Goal: Task Accomplishment & Management: Manage account settings

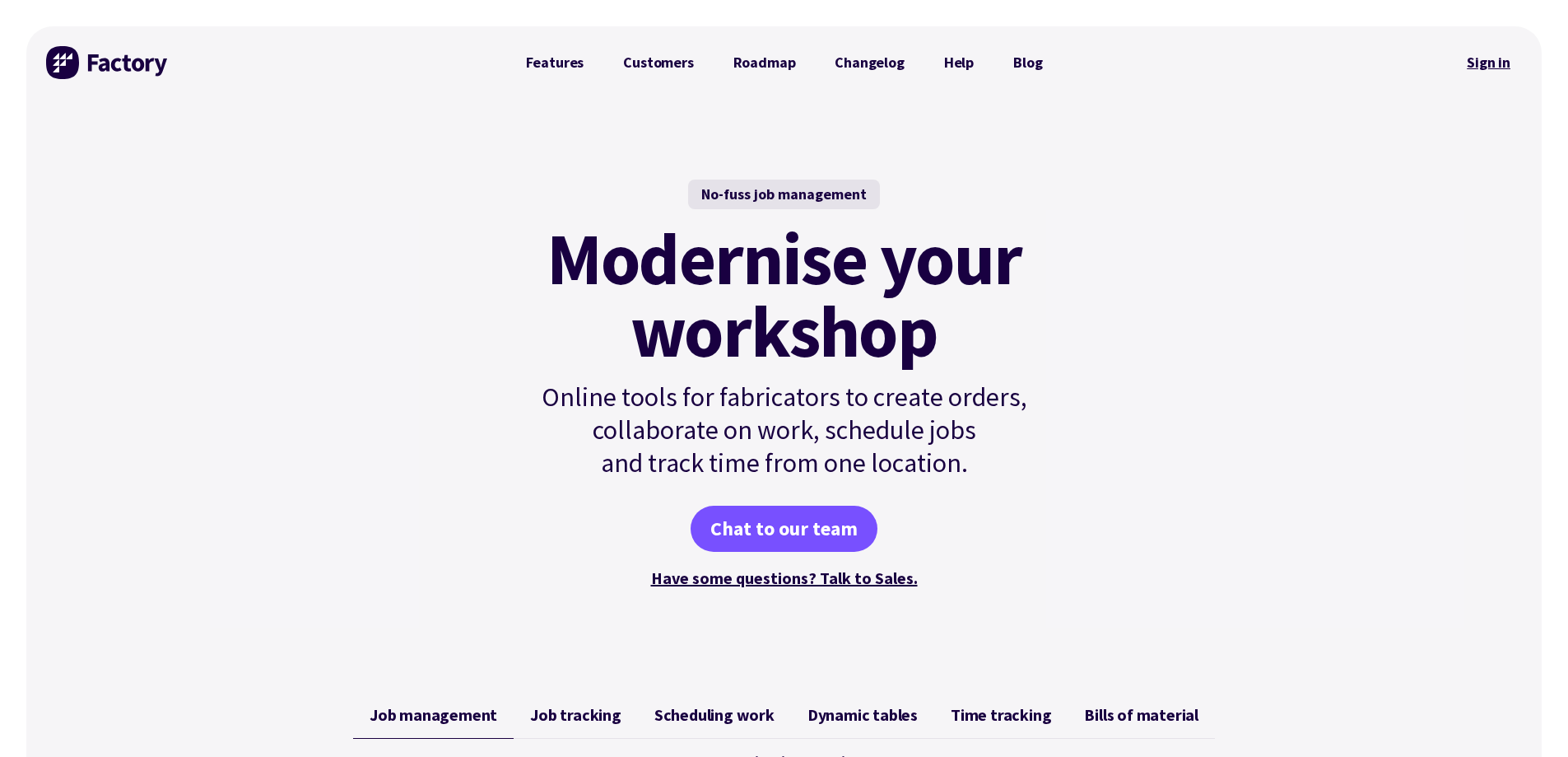
click at [1496, 58] on link "Sign in" at bounding box center [1488, 63] width 67 height 38
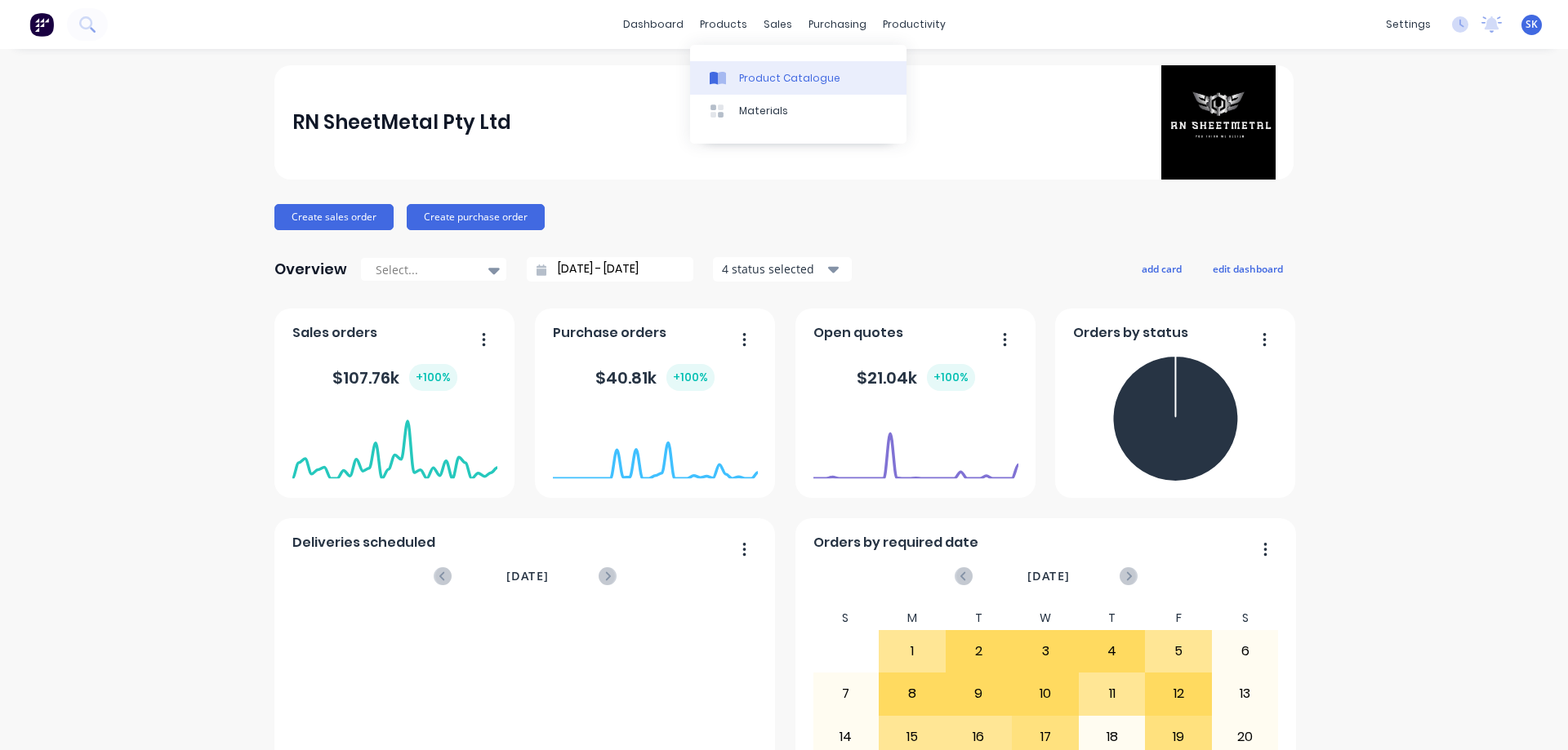
click at [760, 83] on div "Product Catalogue" at bounding box center [789, 78] width 101 height 14
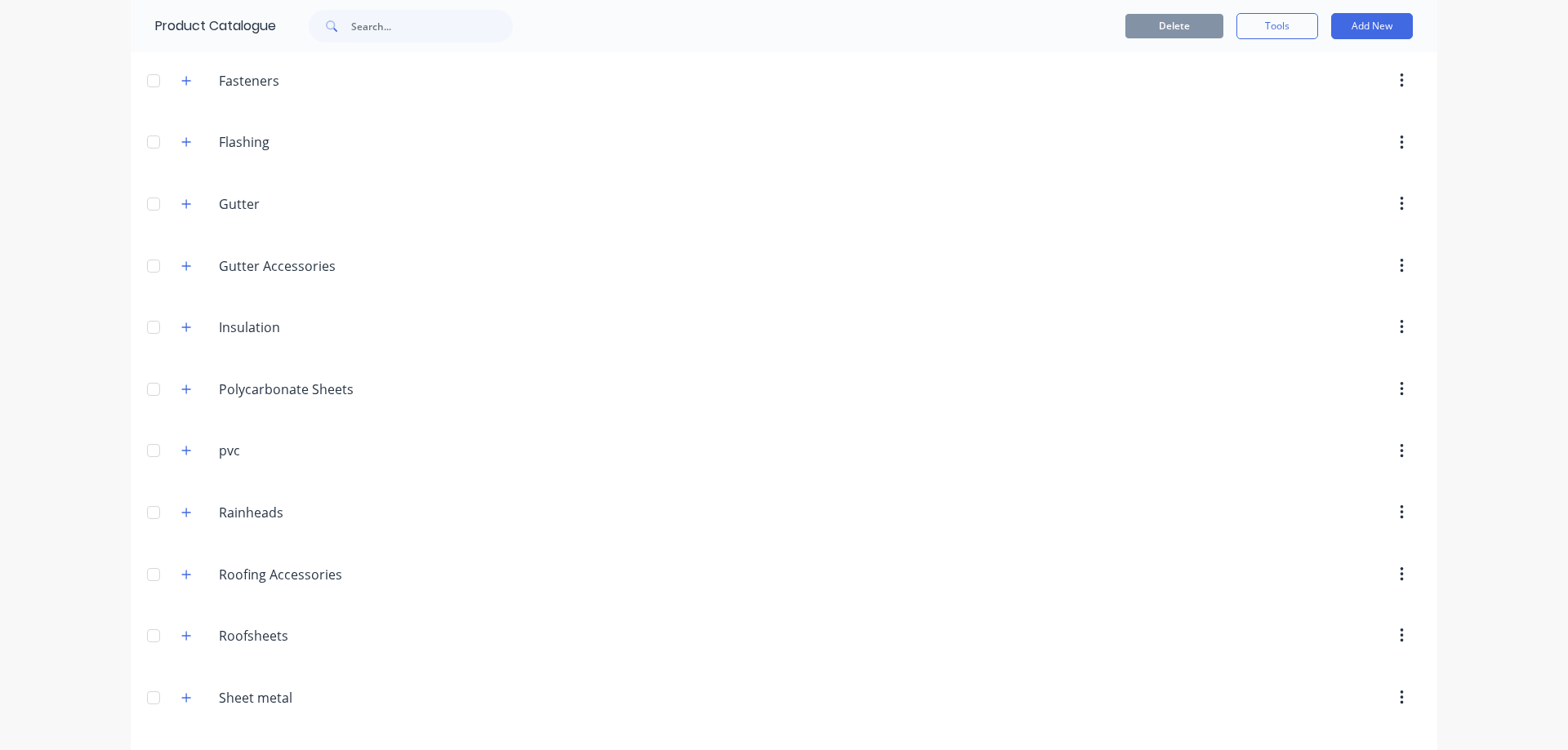
scroll to position [490, 0]
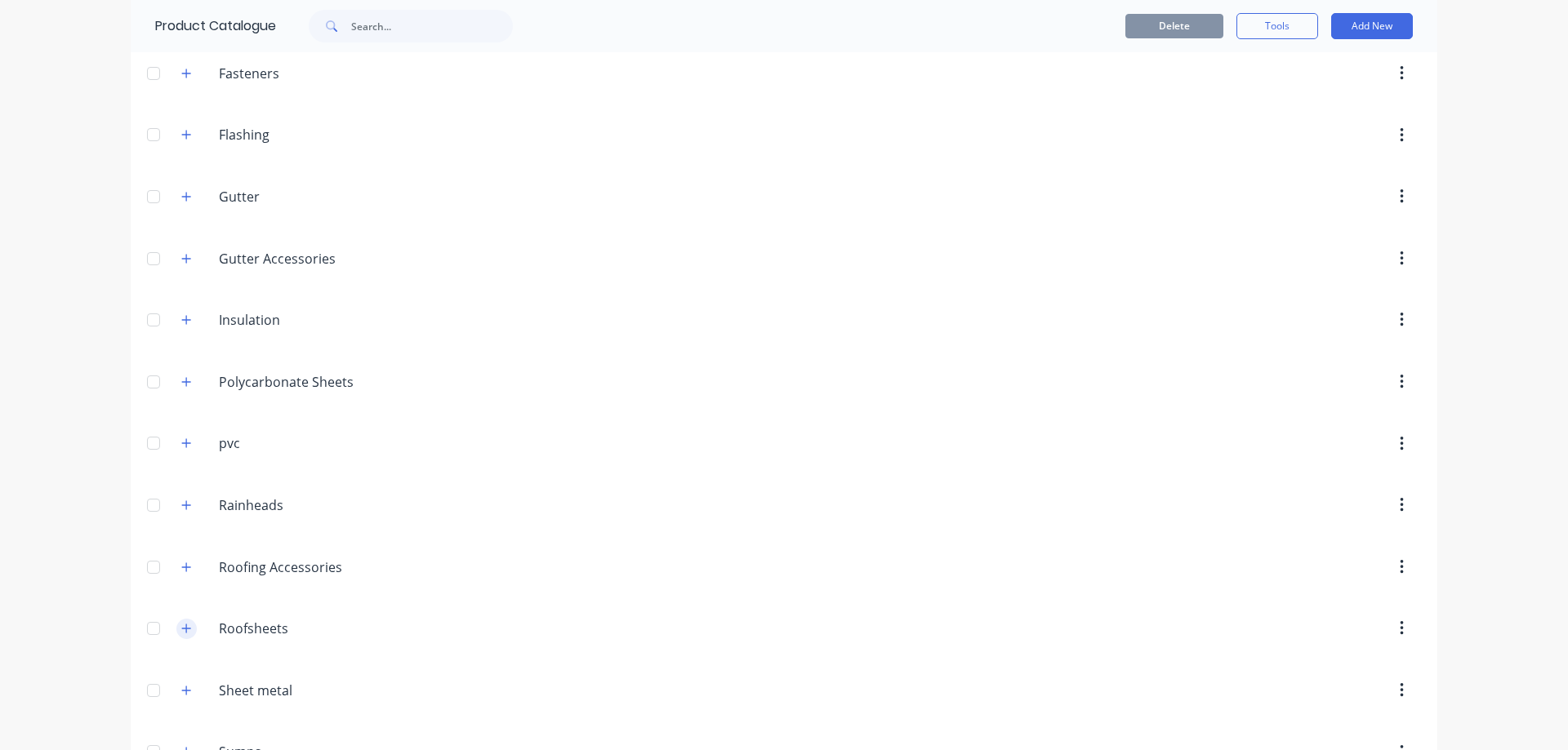
click at [182, 627] on icon "button" at bounding box center [187, 628] width 10 height 11
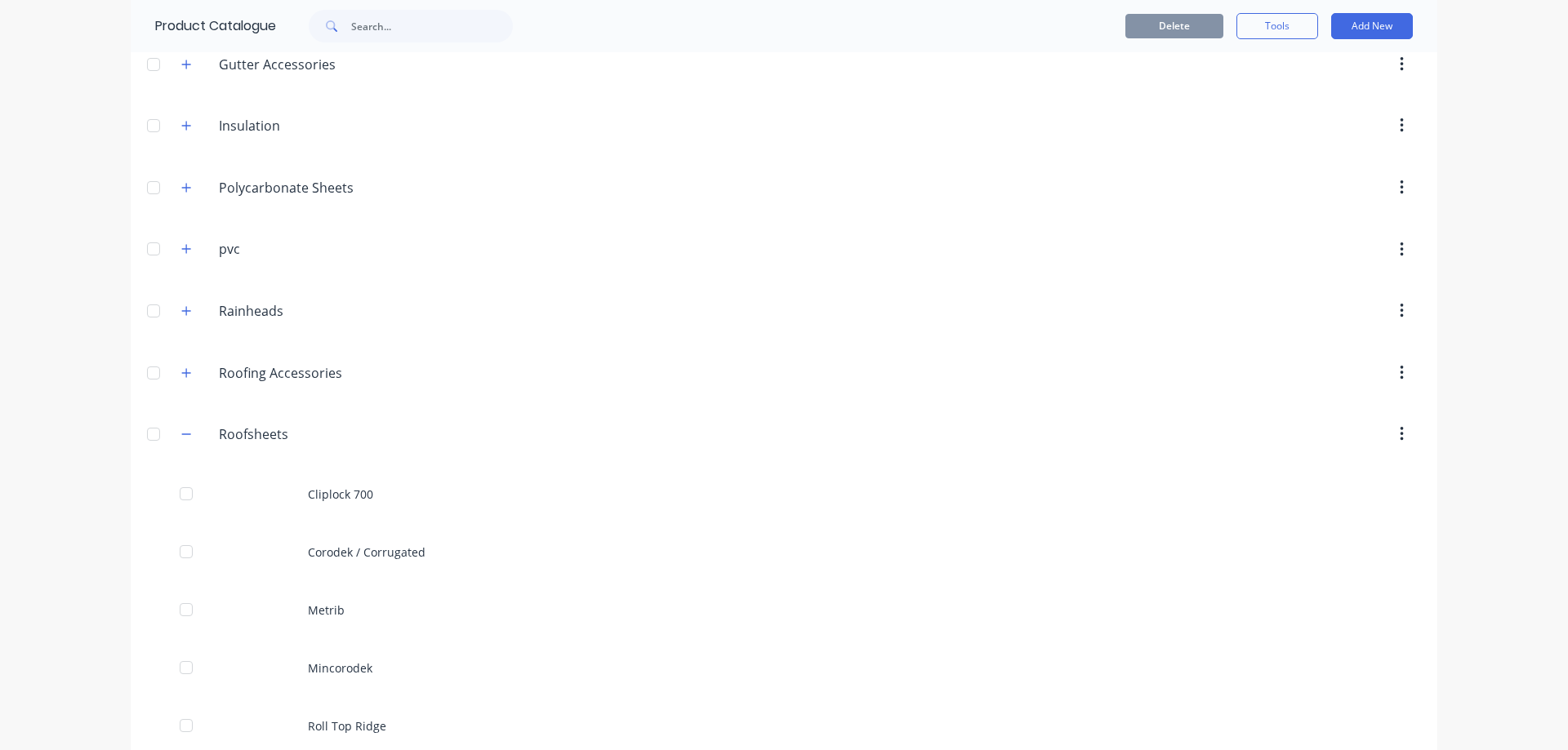
scroll to position [823, 0]
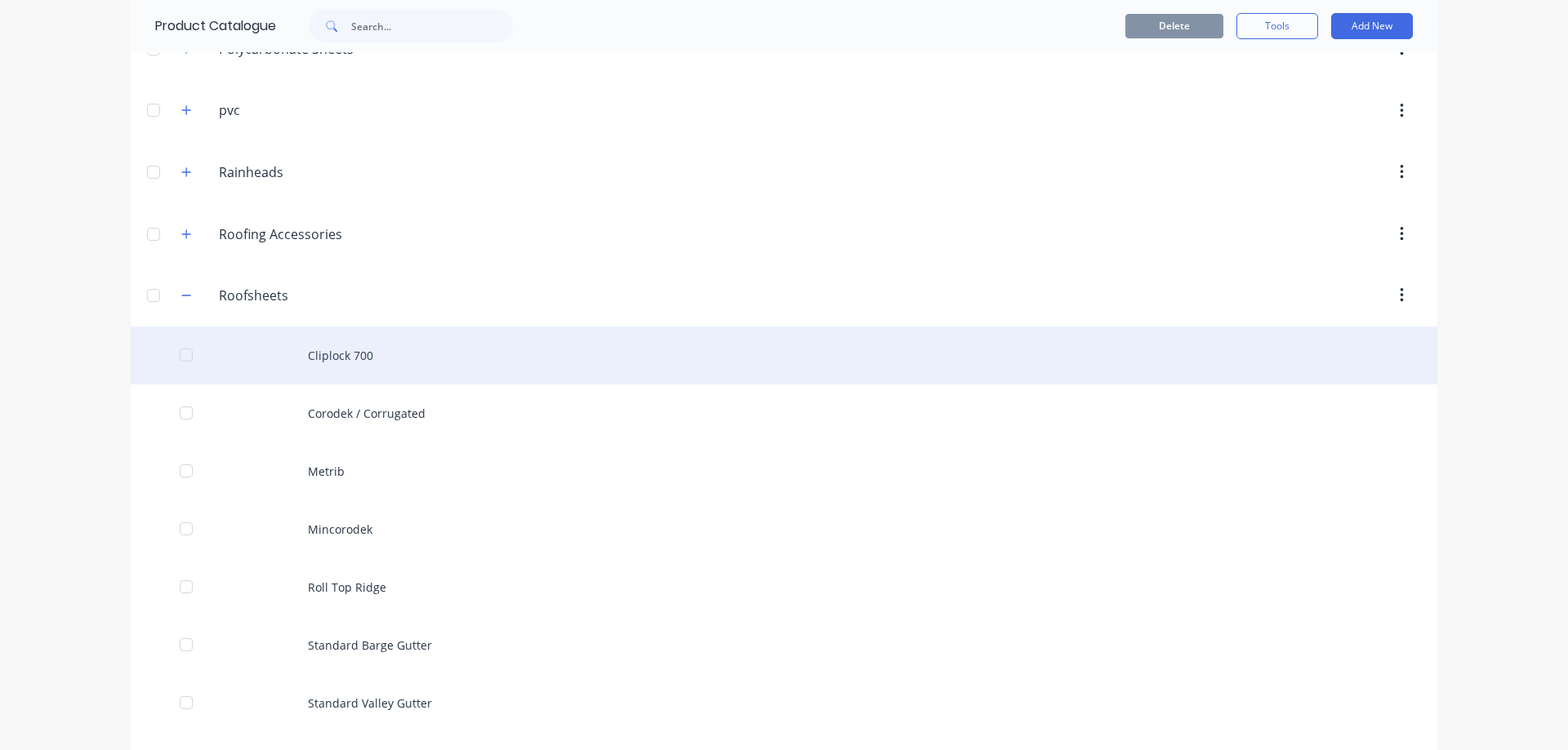
click at [368, 343] on div "Cliplock 700" at bounding box center [784, 355] width 1307 height 58
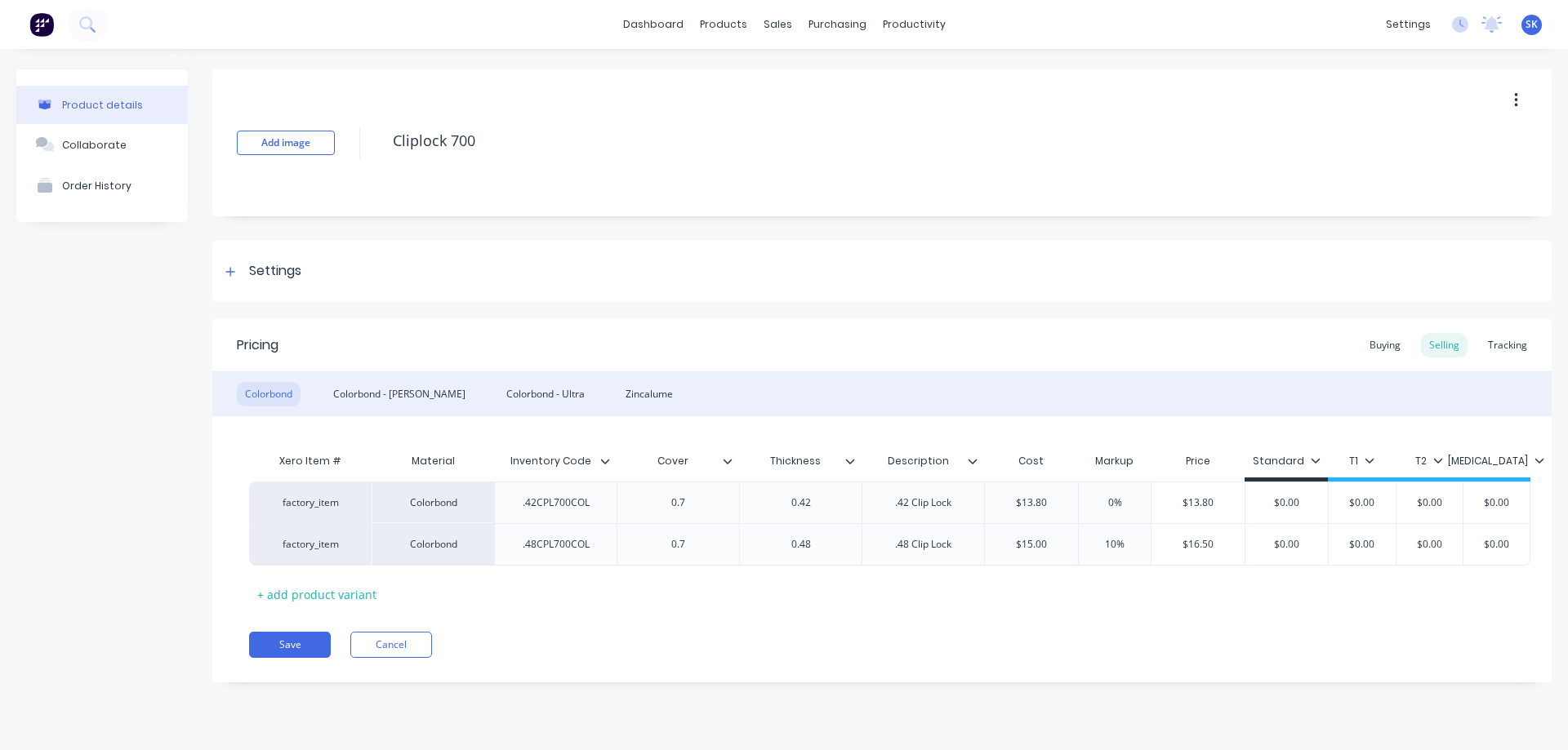
type textarea "x"
